Goal: Information Seeking & Learning: Learn about a topic

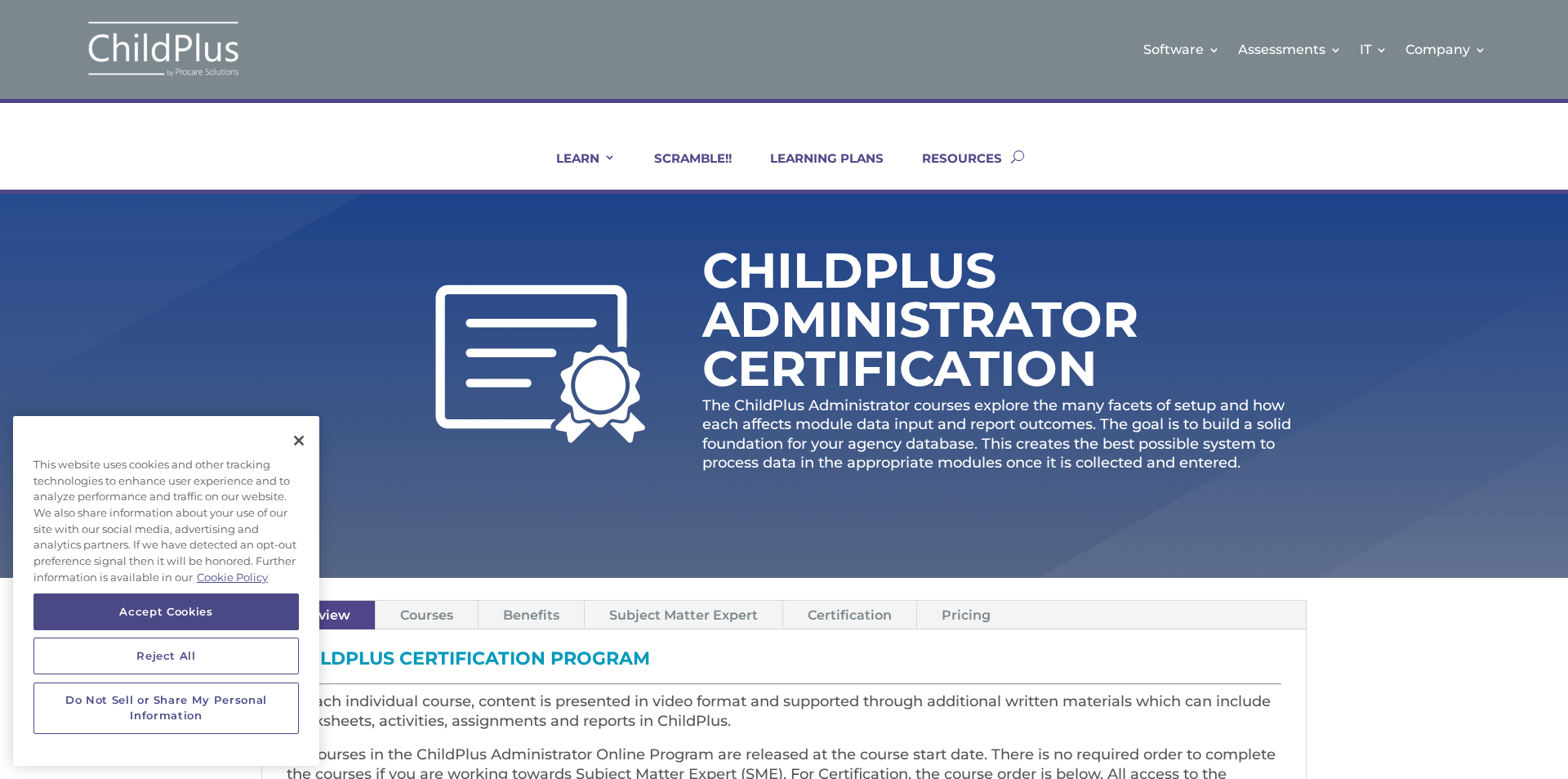
click at [1567, 277] on div "ChildPlus Administrator Certification The ChildPlus Administrator courses explo…" at bounding box center [784, 386] width 1568 height 384
click at [180, 606] on button "Accept Cookies" at bounding box center [166, 611] width 265 height 36
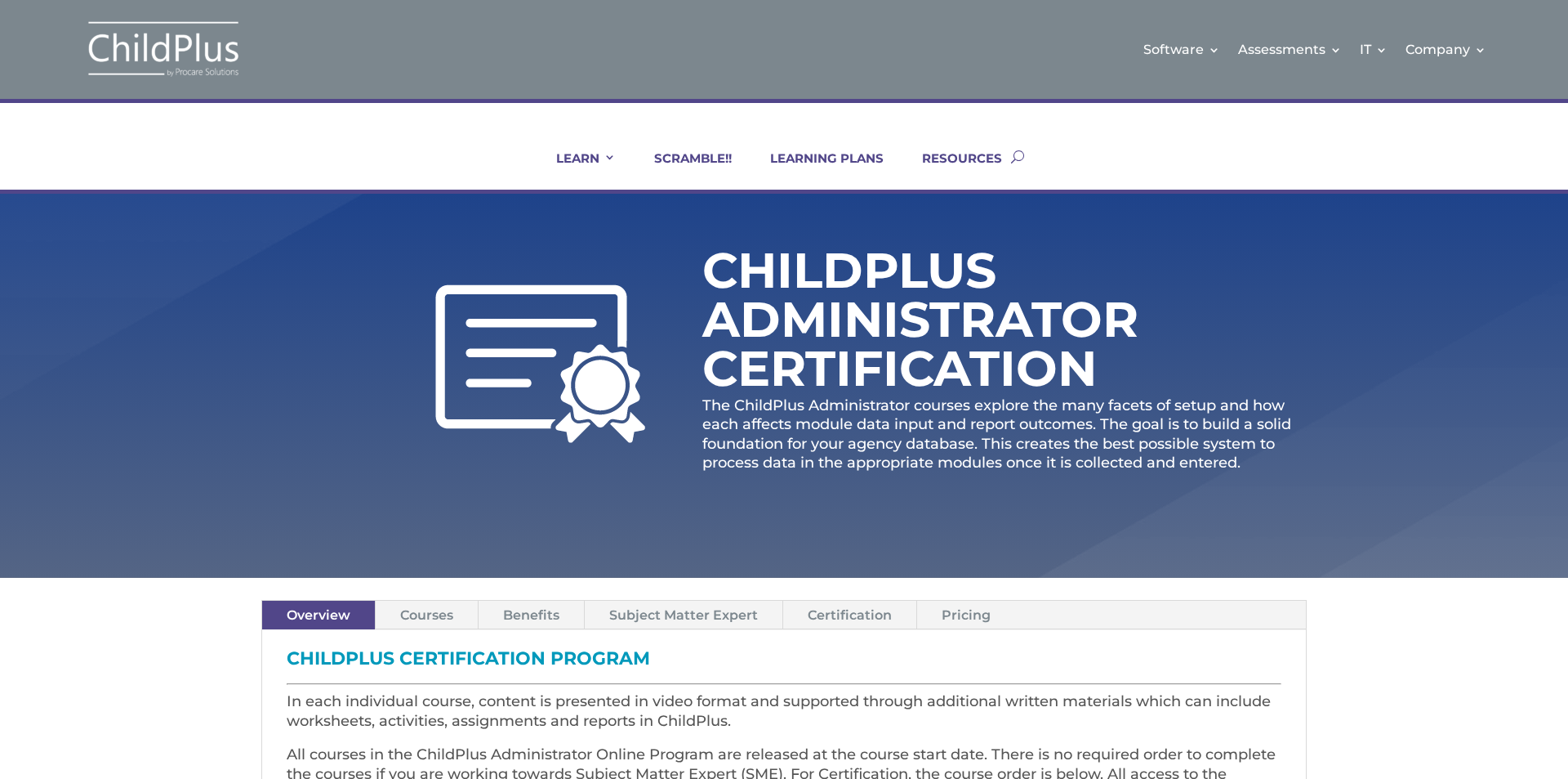
click at [1567, 145] on div "LEARN IN-PERSON Consulting On-site Events Summit Scramble!! ONLINE Courses Cert…" at bounding box center [784, 146] width 1568 height 95
drag, startPoint x: 1564, startPoint y: 169, endPoint x: 1567, endPoint y: 182, distance: 13.3
click at [1563, 175] on div "LEARN IN-PERSON Consulting On-site Events Summit Scramble!! ONLINE Courses Cert…" at bounding box center [784, 146] width 1568 height 95
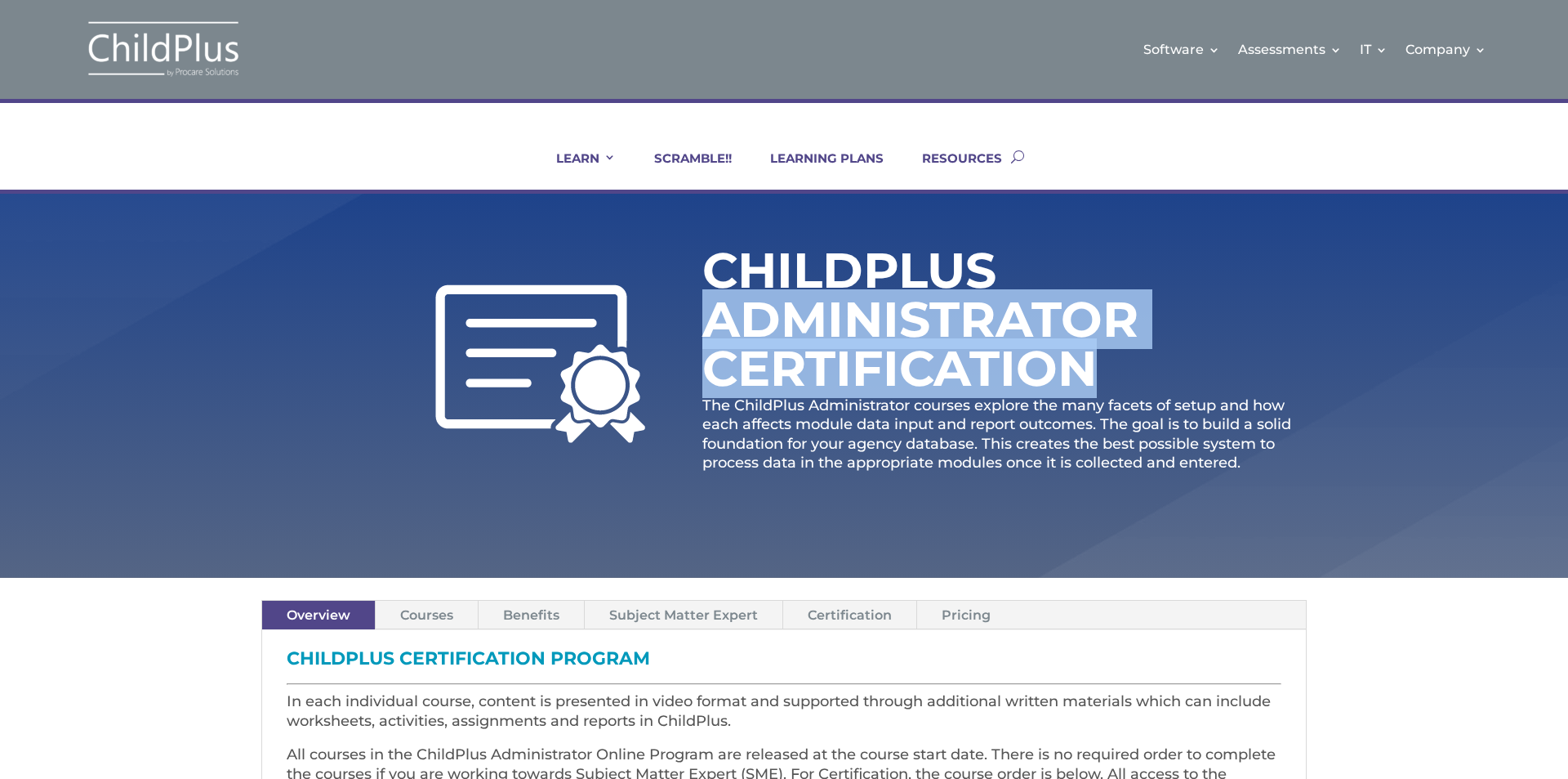
scroll to position [0, 25]
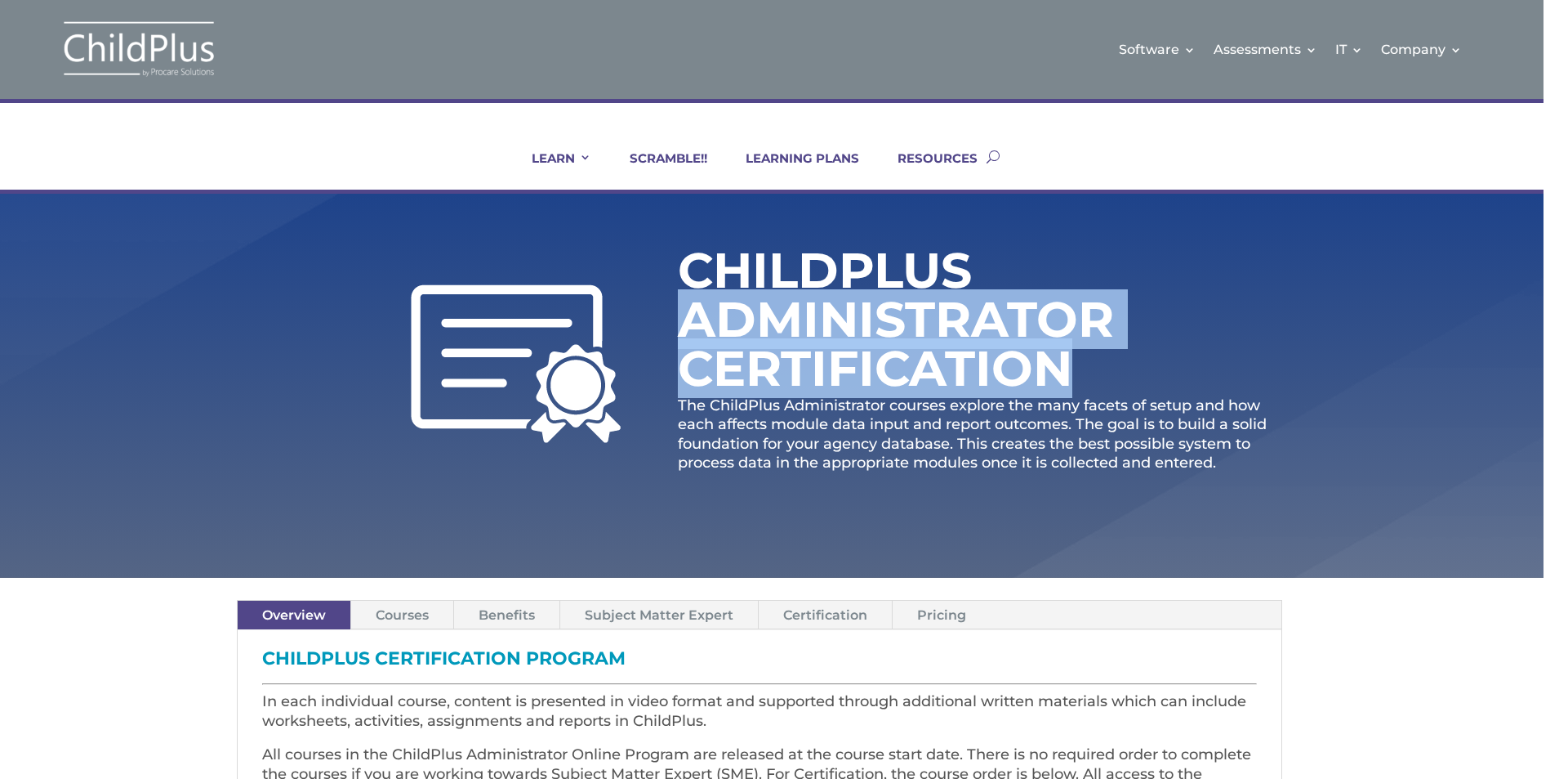
drag, startPoint x: 1567, startPoint y: 245, endPoint x: 1295, endPoint y: 425, distance: 326.2
click at [1567, 396] on div "Software Learn More Features Schedule A Demo Getting Started Assessments Learn …" at bounding box center [784, 767] width 1568 height 1534
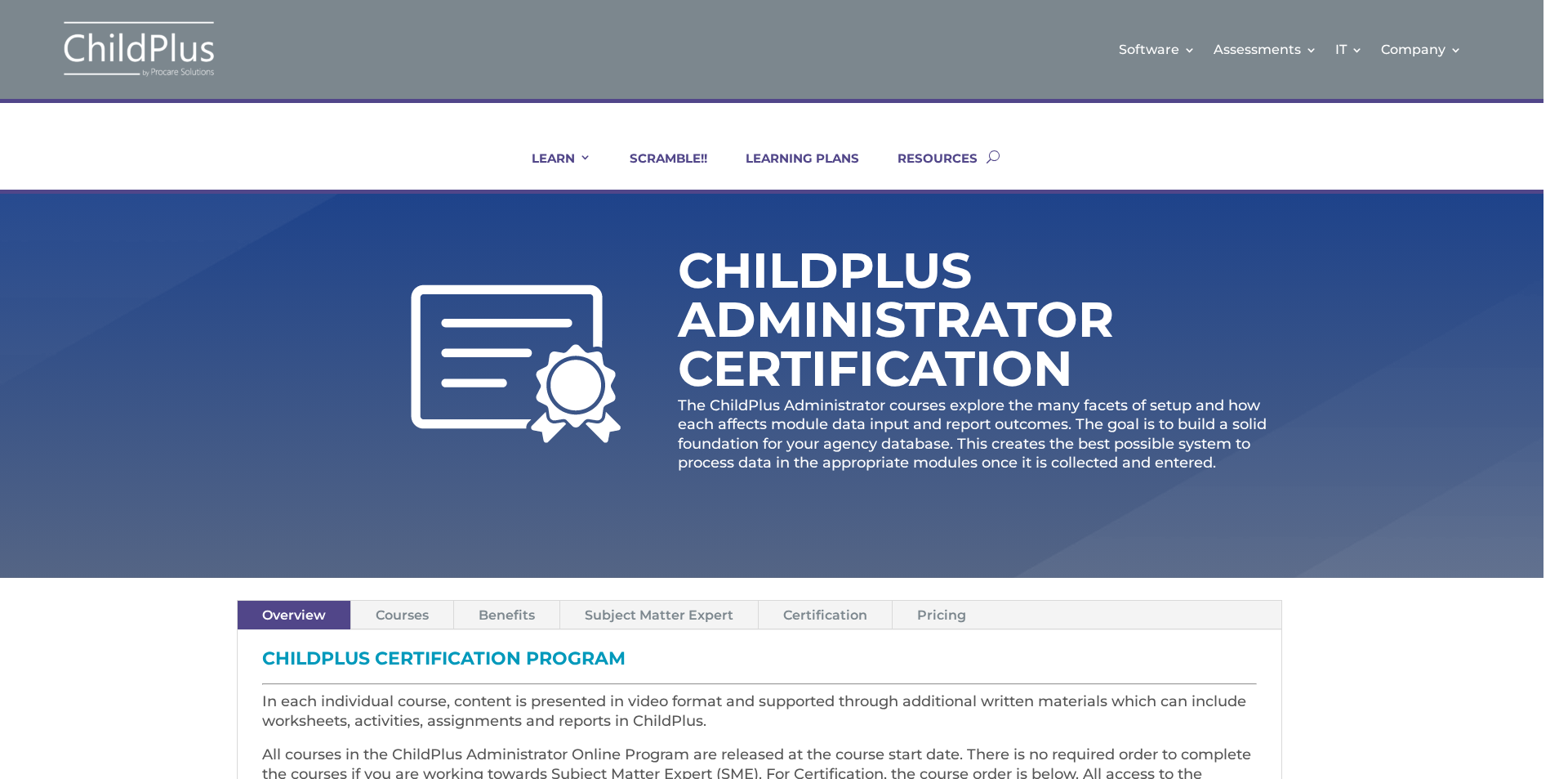
click at [698, 474] on div "ChildPlus Administrator Certification The ChildPlus Administrator courses explo…" at bounding box center [979, 364] width 604 height 239
click at [677, 658] on h3 "CHILDPLUS CERTIFICATION PROGRAM" at bounding box center [760, 662] width 995 height 26
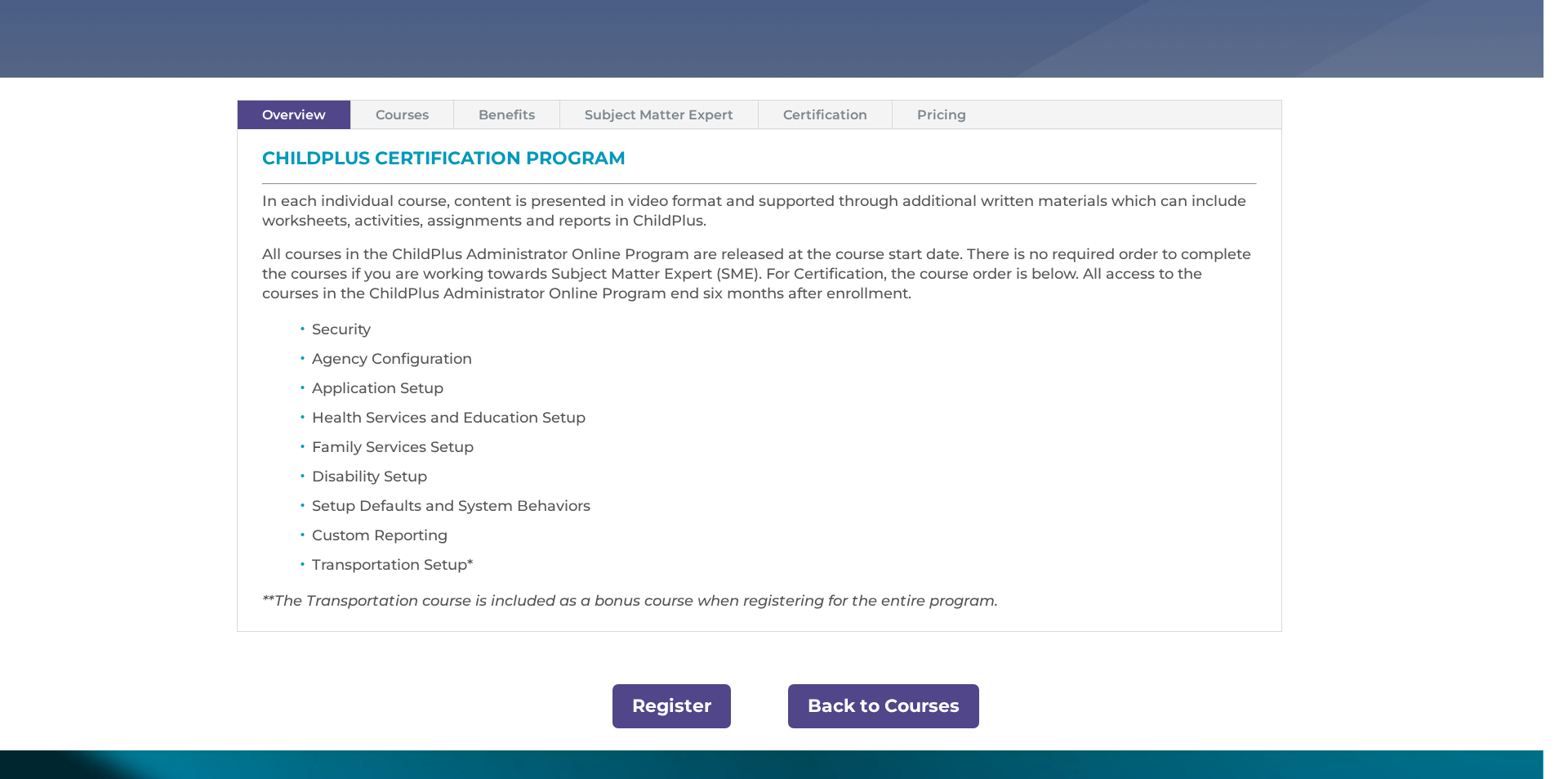
scroll to position [500, 0]
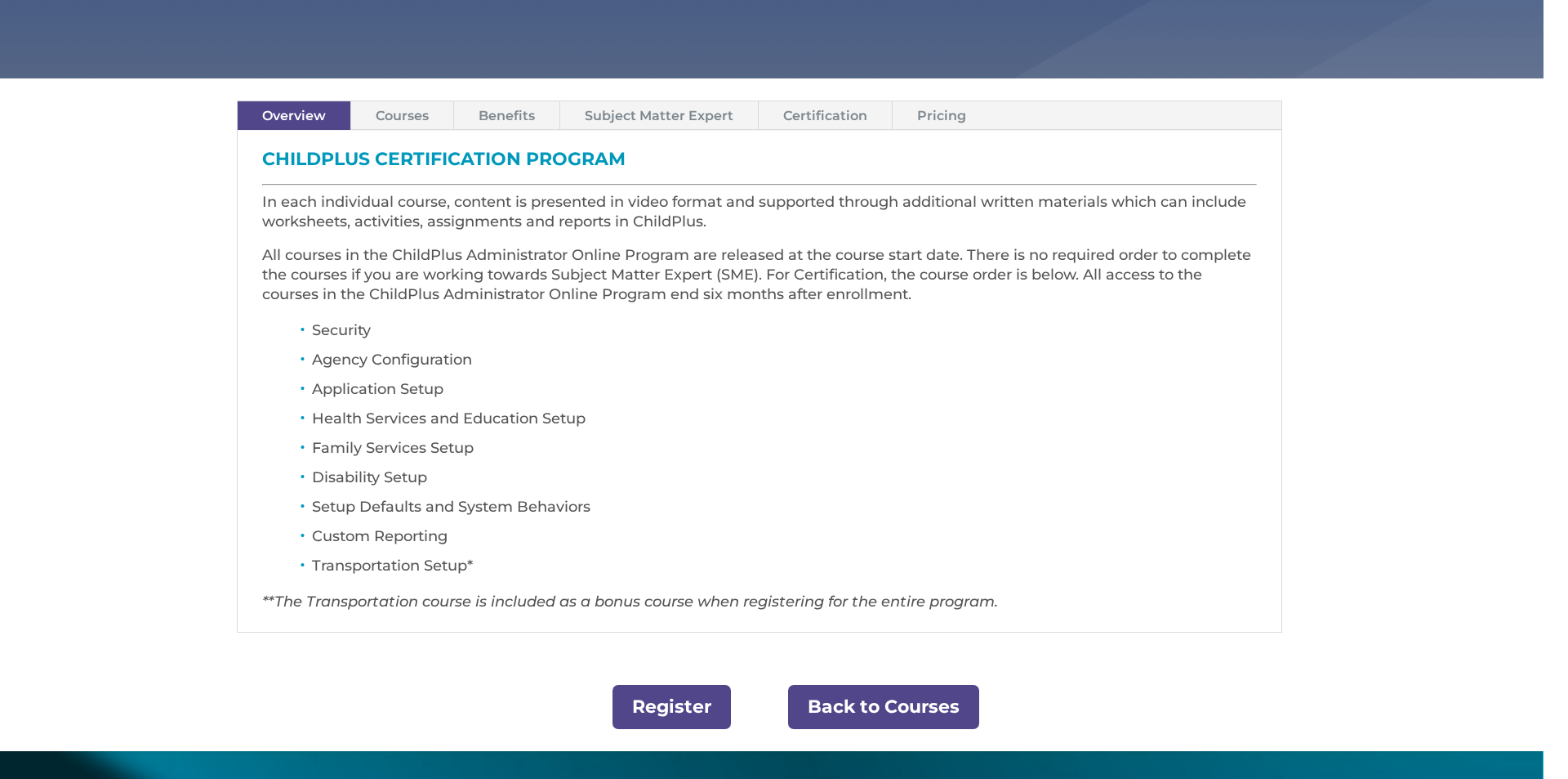
click at [677, 732] on div "Register Back to Courses" at bounding box center [760, 703] width 1046 height 97
click at [687, 713] on link "Register" at bounding box center [672, 707] width 119 height 45
click at [846, 401] on li "Application Setup" at bounding box center [784, 393] width 945 height 29
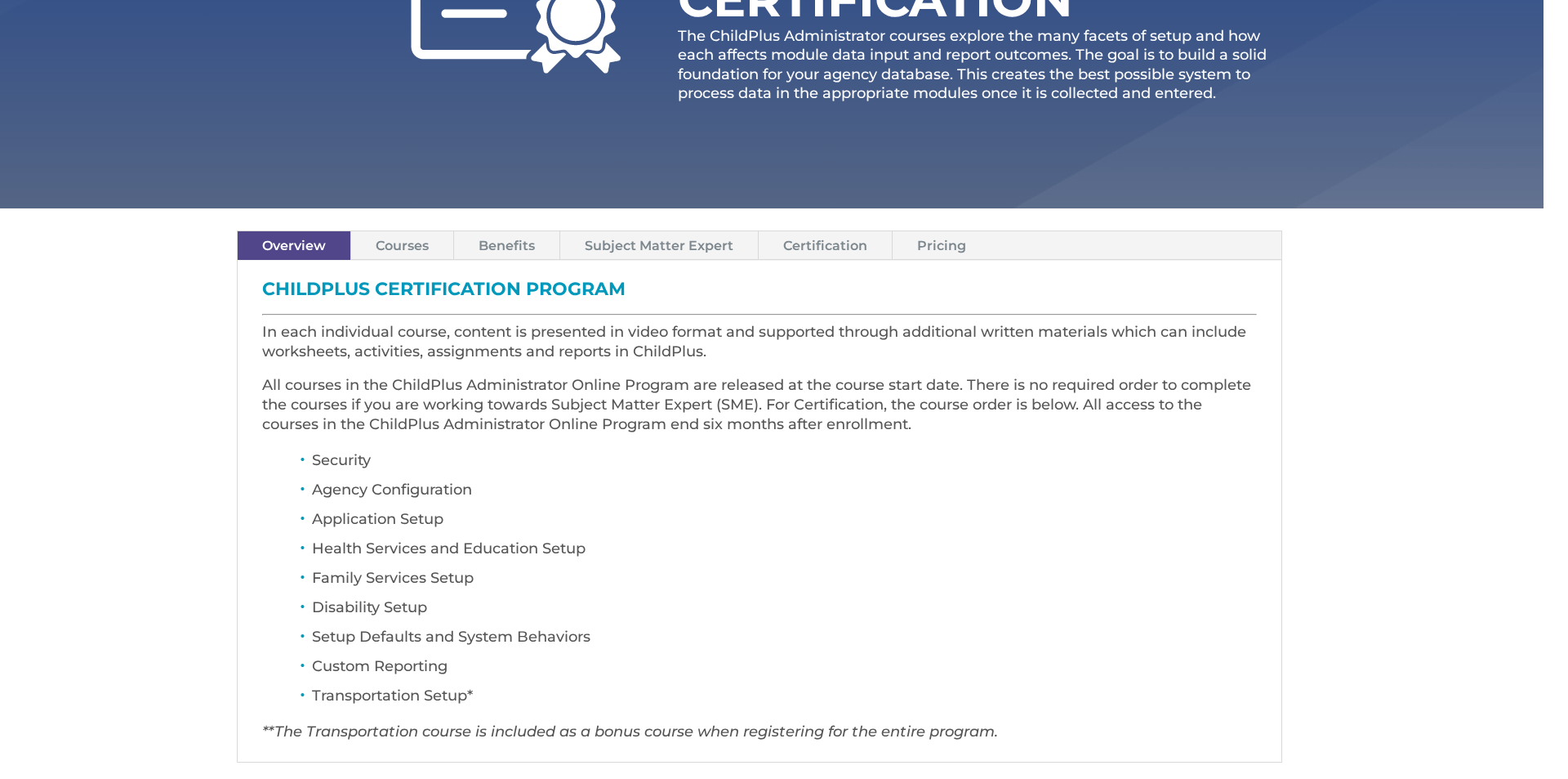
scroll to position [368, 0]
click at [954, 259] on link "Pricing" at bounding box center [942, 246] width 98 height 28
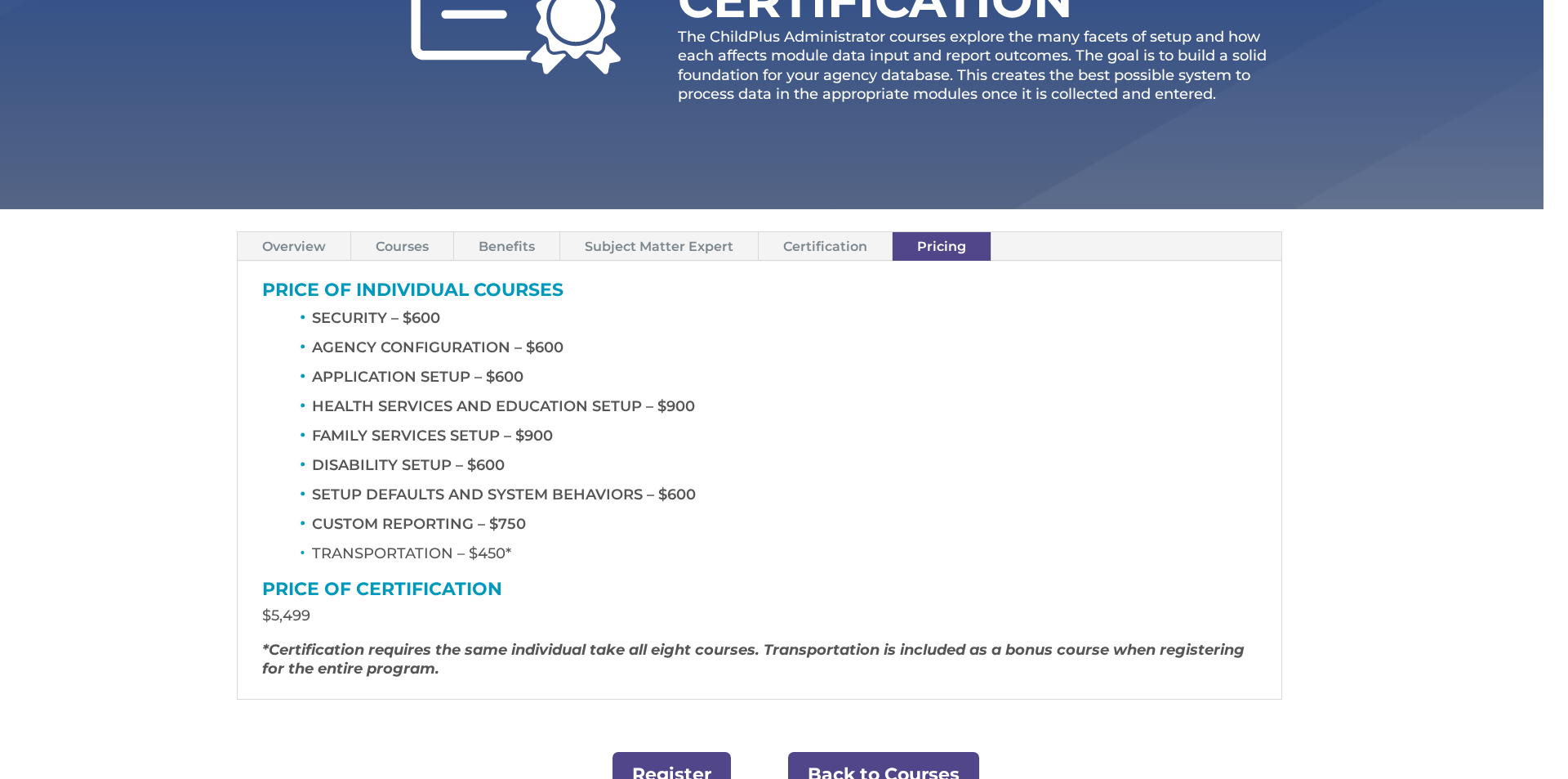
click at [361, 636] on p "$5,499" at bounding box center [760, 623] width 995 height 34
drag, startPoint x: 318, startPoint y: 634, endPoint x: 218, endPoint y: 618, distance: 101.3
click at [218, 618] on div "Overview Courses Benefits Subject Matter Expert Certification Pricing CHILDPLUS…" at bounding box center [759, 466] width 1568 height 513
click at [329, 666] on em "*Certification requires the same individual take all eight courses. Transportat…" at bounding box center [753, 659] width 982 height 37
click at [413, 677] on em "*Certification requires the same individual take all eight courses. Transportat…" at bounding box center [753, 659] width 982 height 37
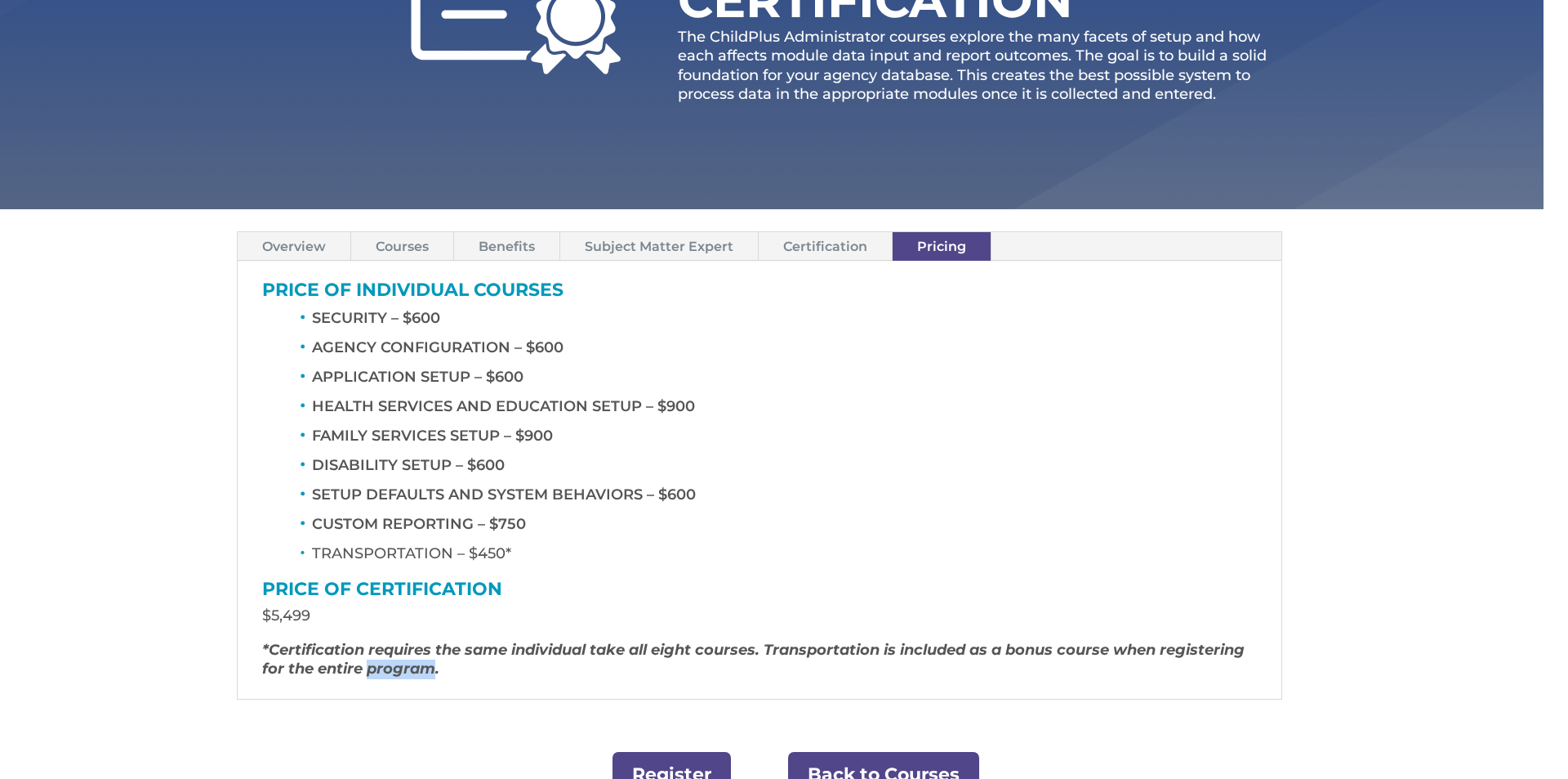
click at [413, 677] on em "*Certification requires the same individual take all eight courses. Transportat…" at bounding box center [753, 659] width 982 height 37
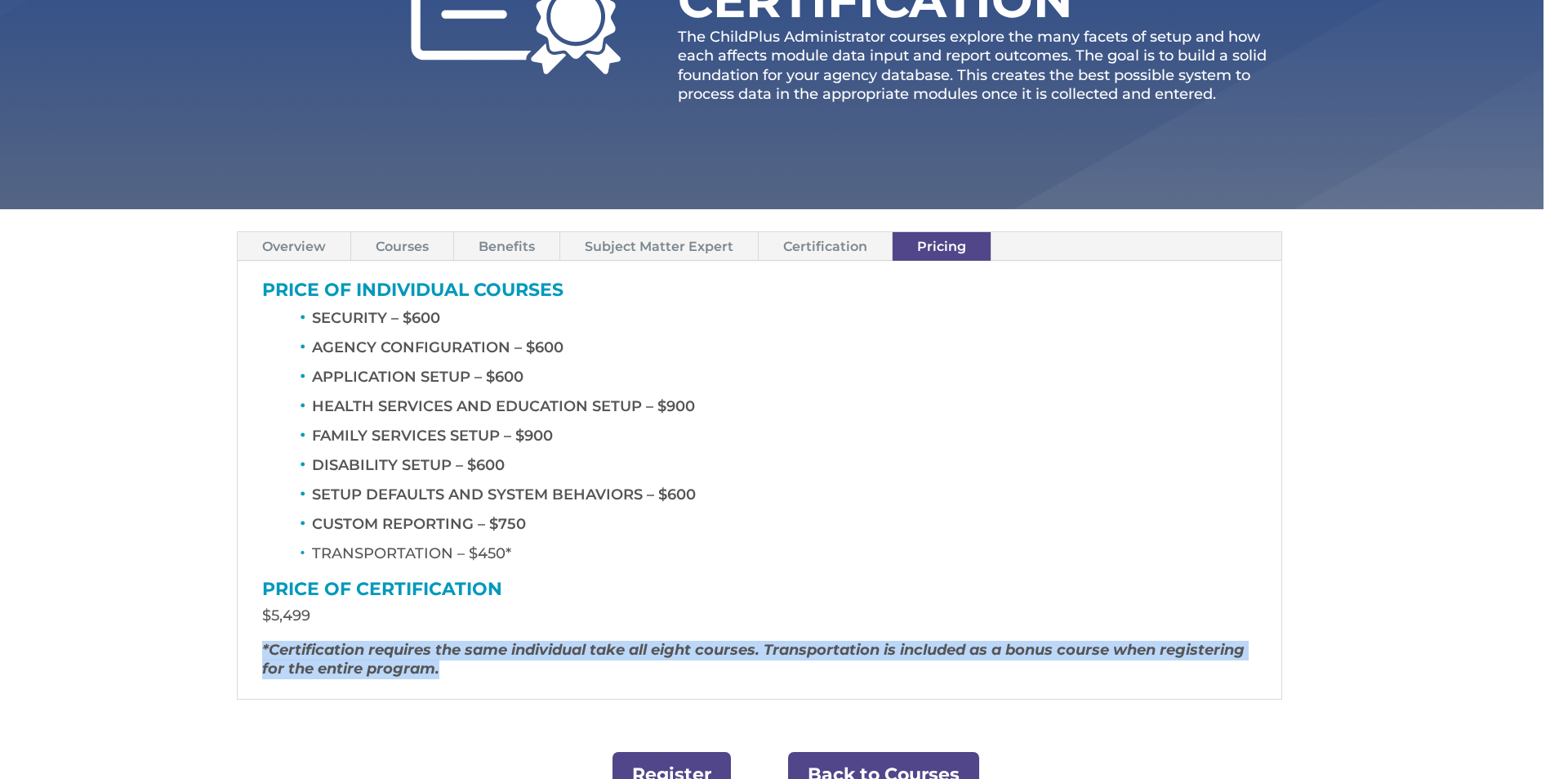
click at [413, 677] on em "*Certification requires the same individual take all eight courses. Transportat…" at bounding box center [753, 659] width 982 height 37
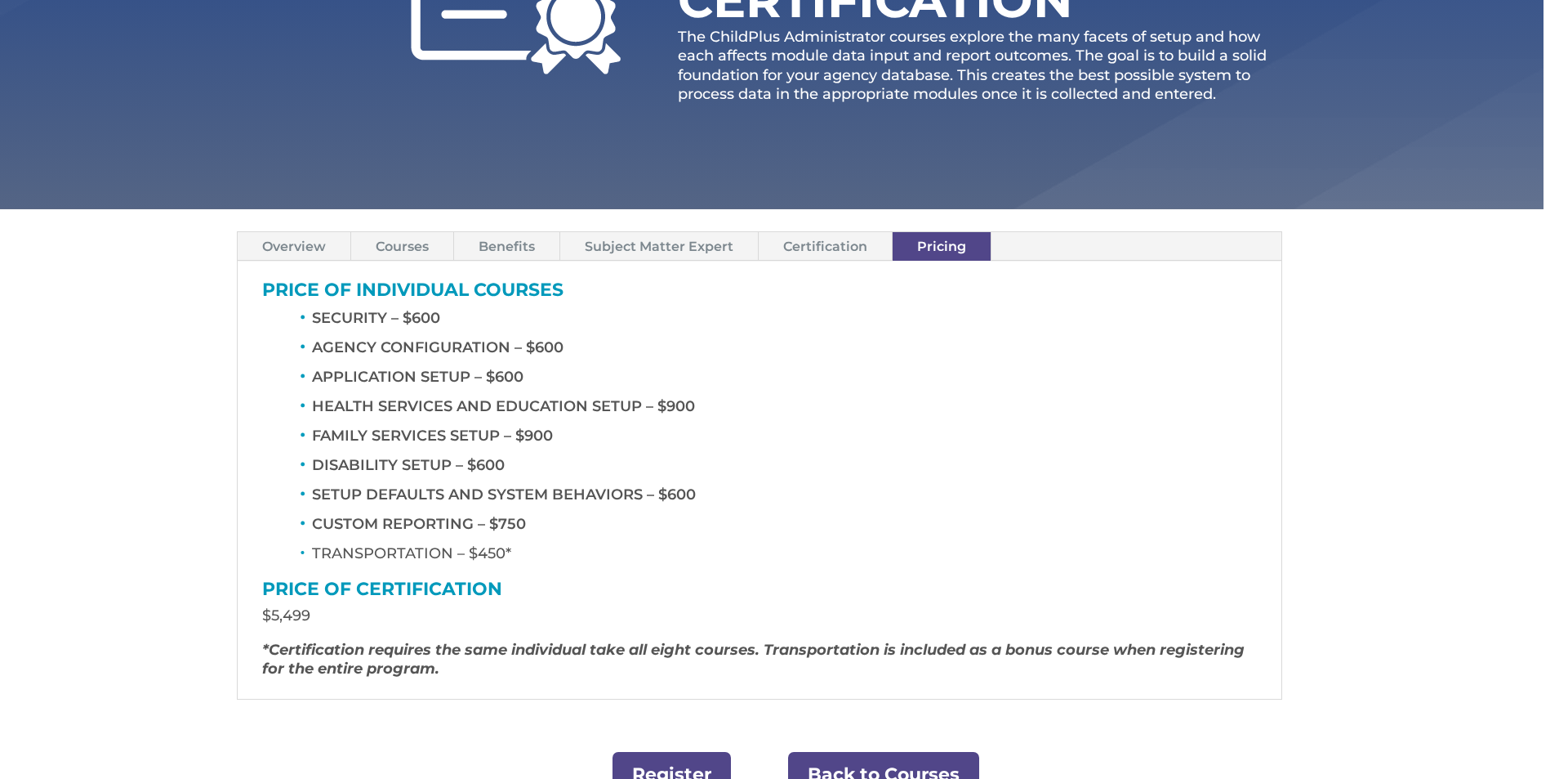
click at [413, 677] on em "*Certification requires the same individual take all eight courses. Transportat…" at bounding box center [753, 659] width 982 height 37
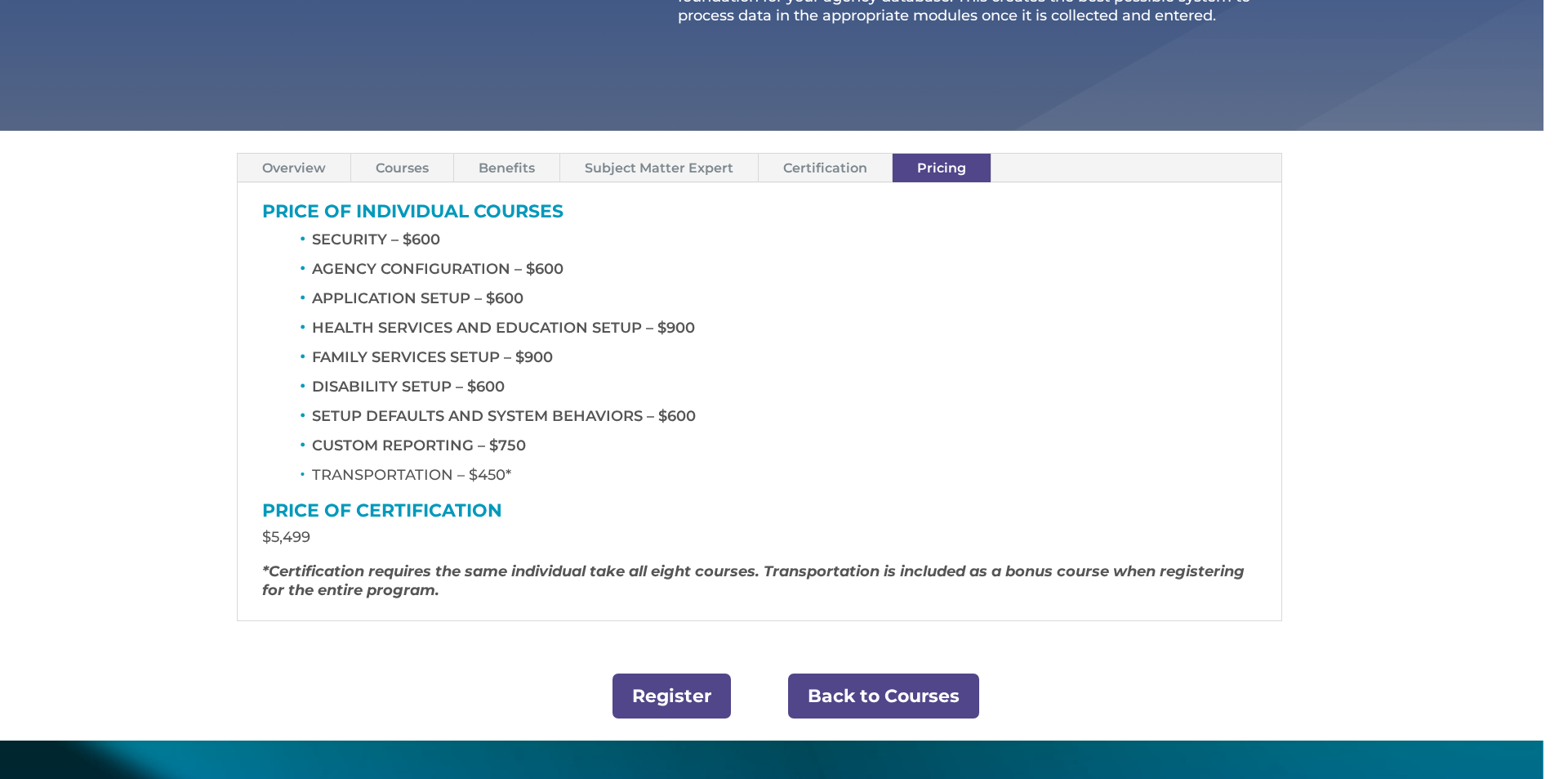
scroll to position [456, 0]
